Goal: Transaction & Acquisition: Purchase product/service

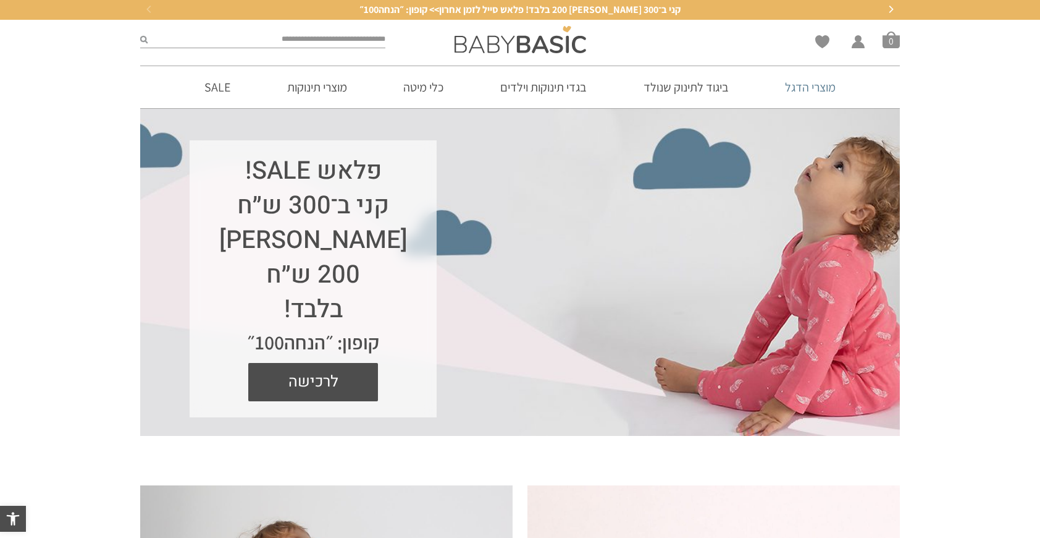
click at [789, 83] on link "מוצרי הדגל" at bounding box center [811, 87] width 88 height 42
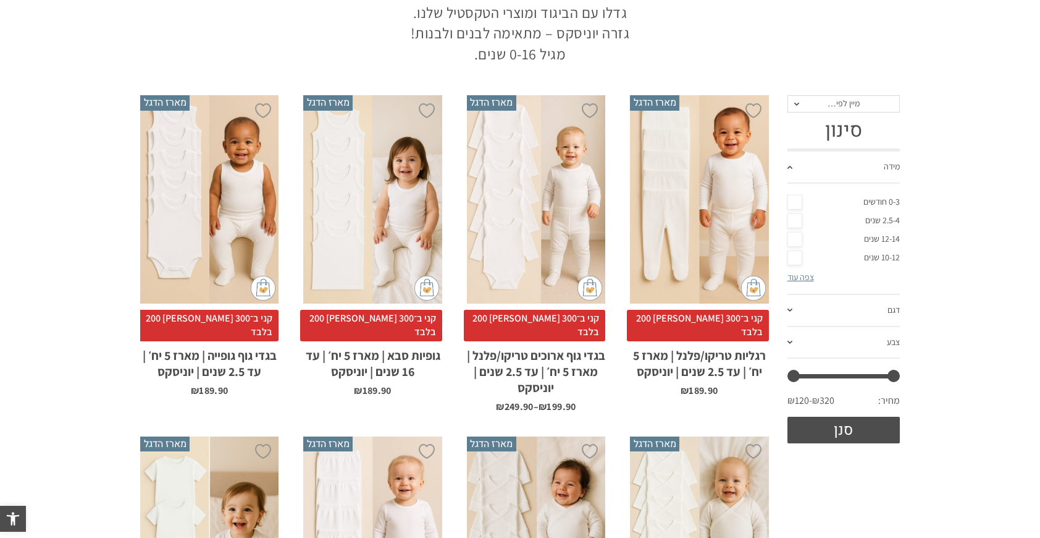
scroll to position [278, 0]
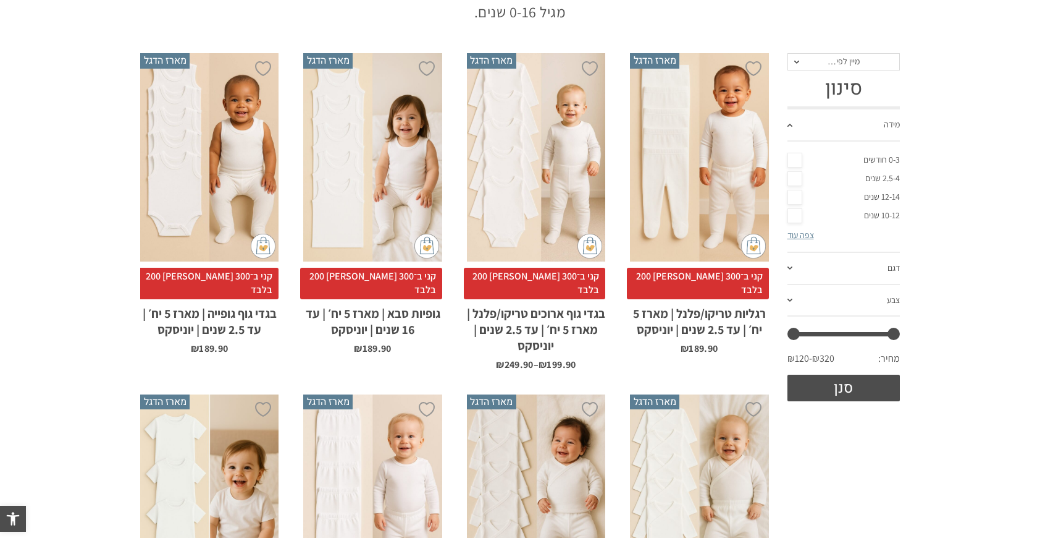
click at [382, 183] on div "x בחירת מידה 1-2y 2-3y 4-6y 6-8-שנים 8-10y 10-12-שנים 12-14-שנים 14-16-שנים" at bounding box center [372, 157] width 138 height 208
